Goal: Check status

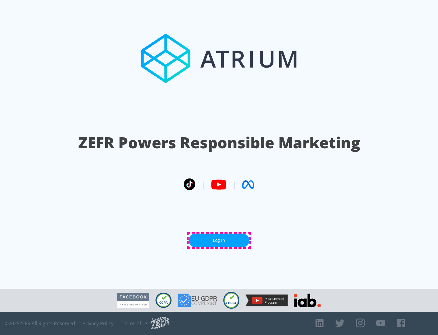
click at [219, 240] on link "Log In" at bounding box center [219, 240] width 61 height 14
